Goal: Task Accomplishment & Management: Use online tool/utility

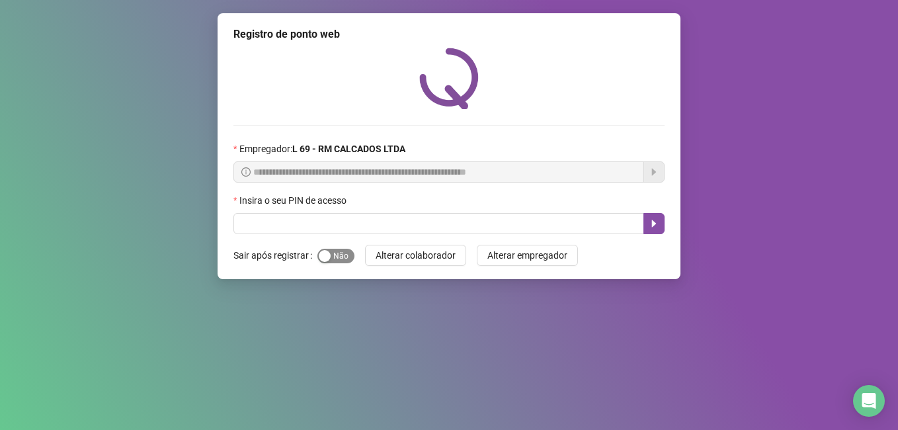
click at [346, 258] on span "Sim Não" at bounding box center [335, 256] width 37 height 15
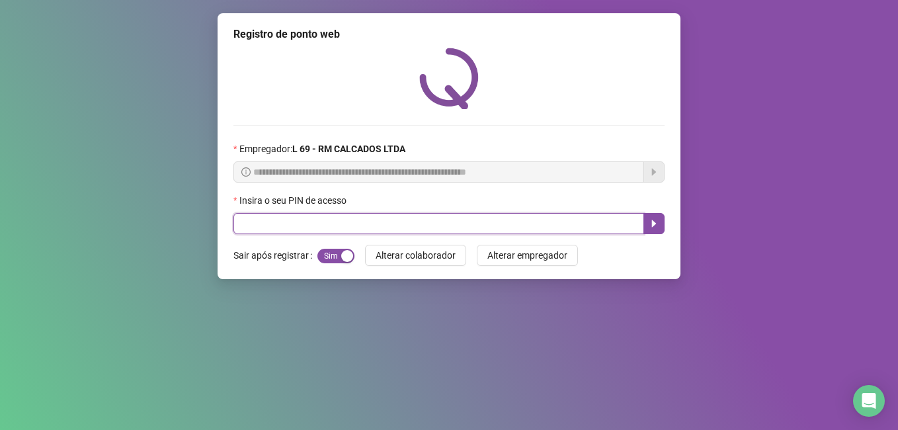
click at [290, 217] on input "text" at bounding box center [438, 223] width 411 height 21
type input "*****"
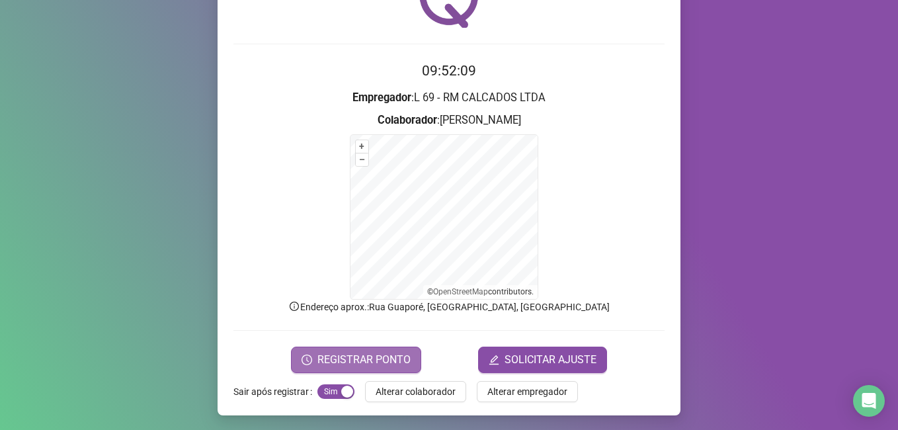
scroll to position [83, 0]
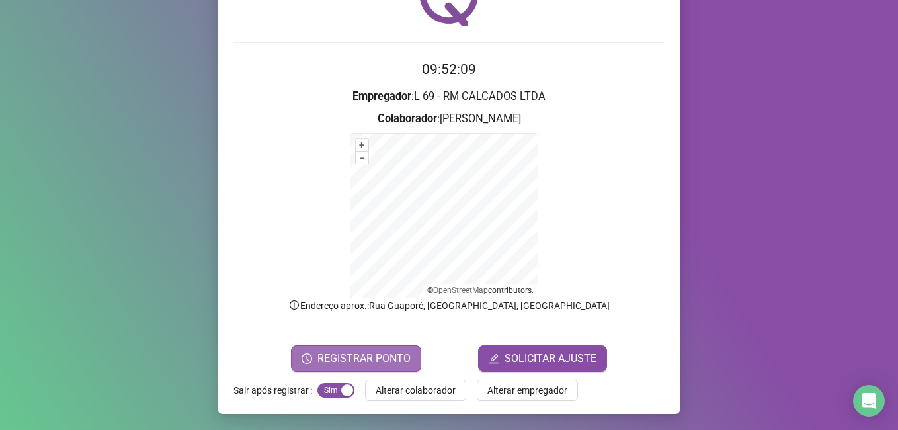
click at [319, 368] on button "REGISTRAR PONTO" at bounding box center [356, 358] width 130 height 26
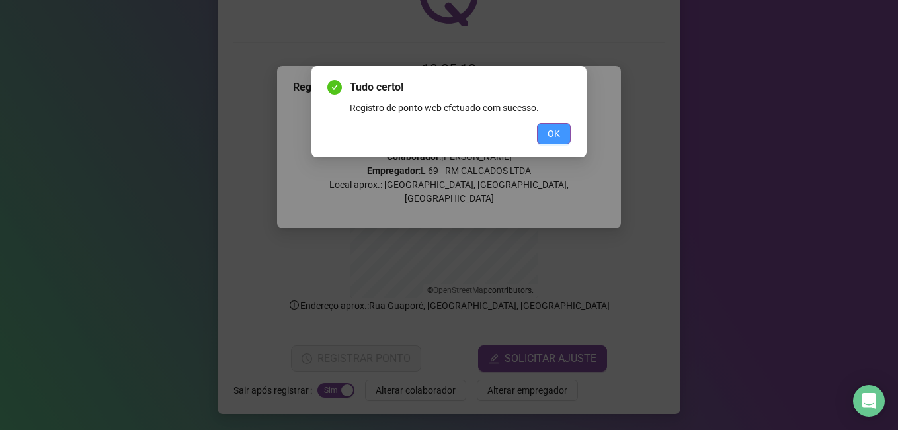
click at [546, 127] on button "OK" at bounding box center [554, 133] width 34 height 21
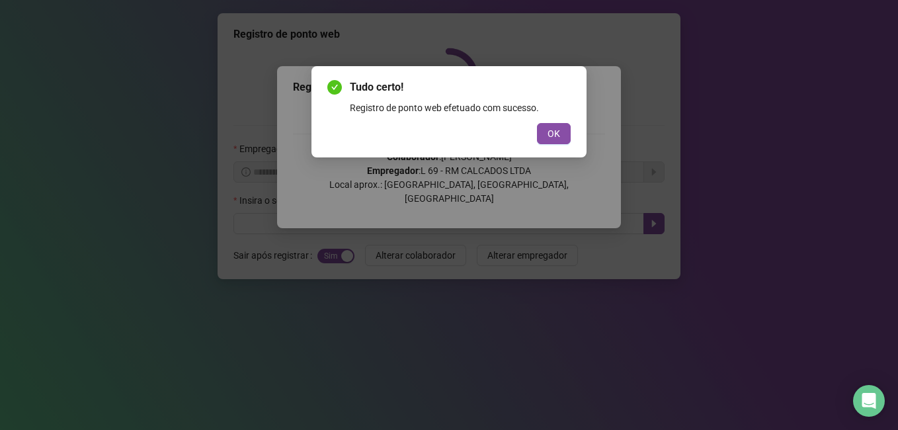
scroll to position [0, 0]
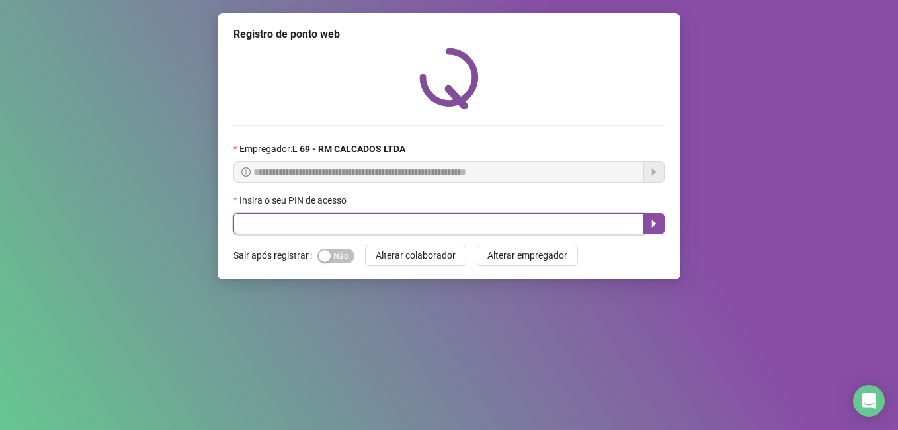
click at [315, 220] on input "text" at bounding box center [438, 223] width 411 height 21
type input "*****"
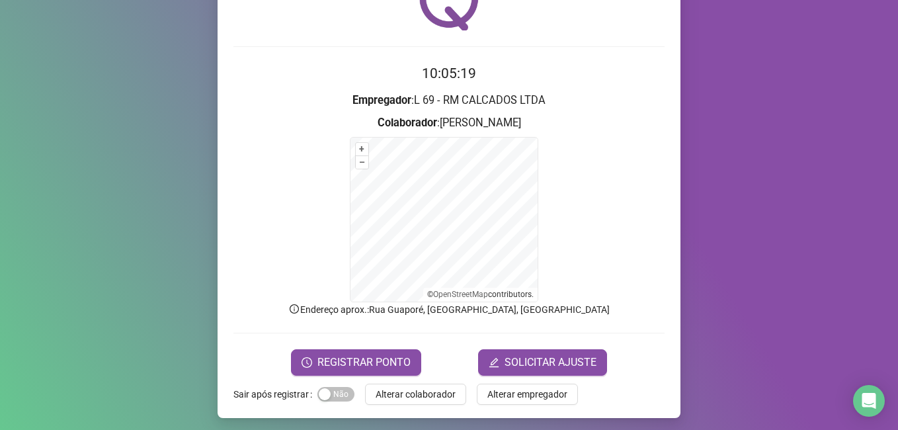
scroll to position [83, 0]
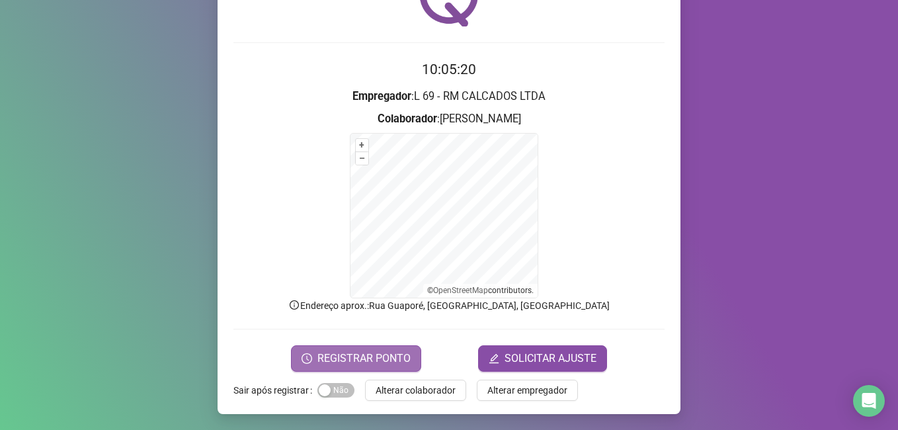
click at [307, 349] on button "REGISTRAR PONTO" at bounding box center [356, 358] width 130 height 26
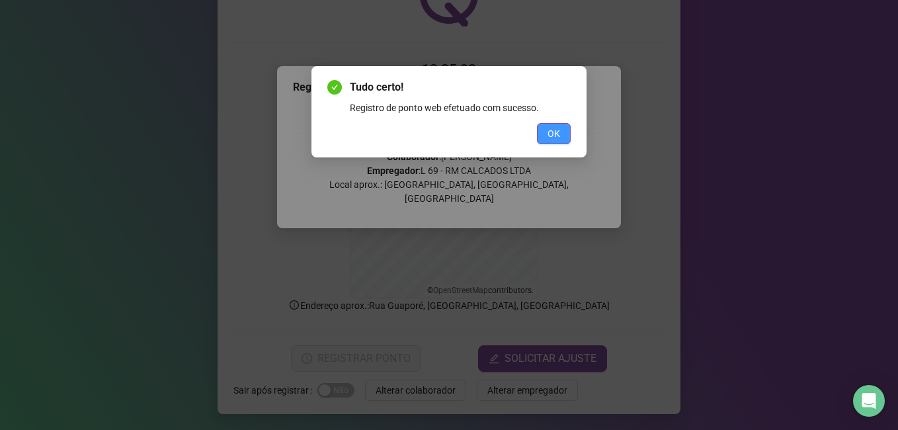
click at [550, 132] on span "OK" at bounding box center [553, 133] width 13 height 15
